Goal: Information Seeking & Learning: Learn about a topic

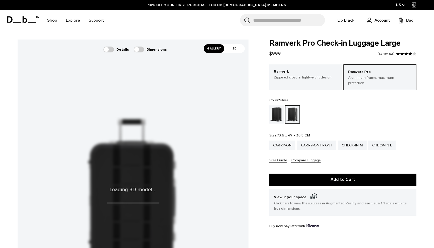
click at [280, 159] on button "Size Guide" at bounding box center [278, 161] width 18 height 4
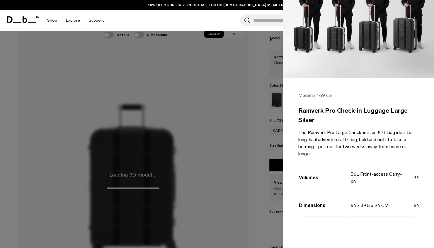
scroll to position [20, 0]
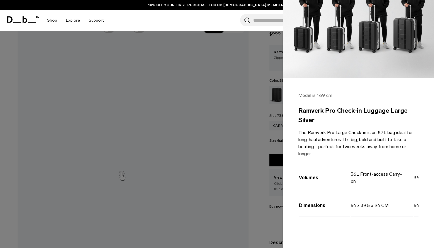
drag, startPoint x: 352, startPoint y: 203, endPoint x: 329, endPoint y: 208, distance: 23.5
click at [331, 194] on td "Dimensions" at bounding box center [324, 205] width 51 height 24
click at [321, 209] on td "Dimensions" at bounding box center [324, 205] width 51 height 24
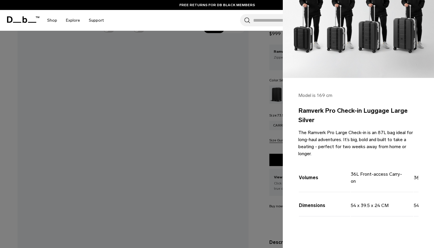
click at [267, 124] on div at bounding box center [217, 124] width 434 height 248
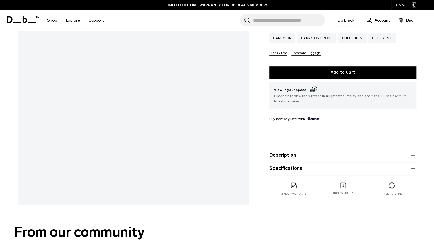
scroll to position [147, 0]
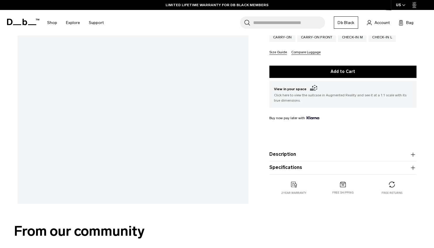
click at [318, 165] on button "Specifications" at bounding box center [342, 167] width 147 height 7
